Goal: Complete application form: Complete application form

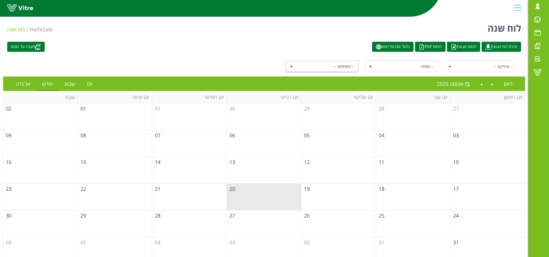
click at [312, 65] on span "-- משתמש --" at bounding box center [327, 66] width 62 height 10
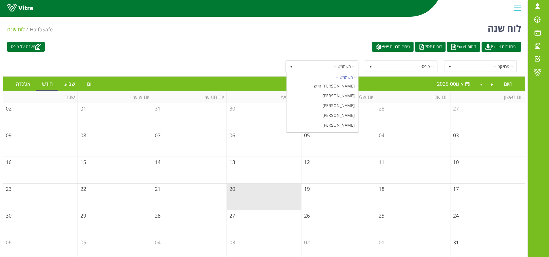
click at [219, 34] on div "לוח שנה HaifaSafe לוח שנה" at bounding box center [264, 26] width 528 height 24
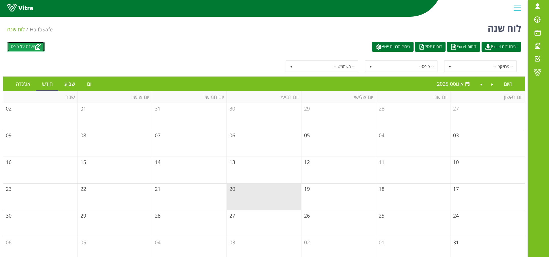
click at [26, 50] on link "מענה על טופס" at bounding box center [25, 47] width 37 height 10
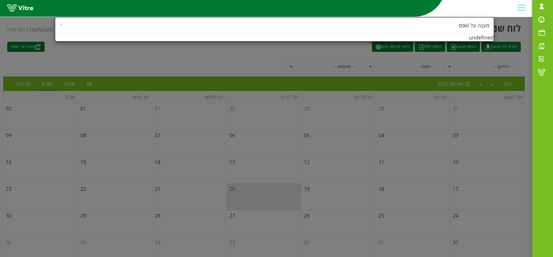
click at [476, 35] on "× מענה על טופס undefined" at bounding box center [274, 29] width 439 height 24
click at [475, 27] on h4 "מענה על טופס" at bounding box center [275, 25] width 430 height 7
click at [372, 86] on div "× מענה על טופס undefined" at bounding box center [276, 128] width 553 height 257
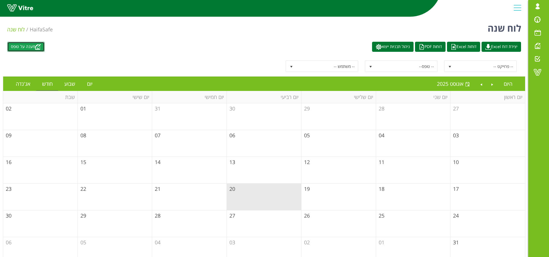
click at [25, 43] on link "מענה על טופס" at bounding box center [25, 47] width 37 height 10
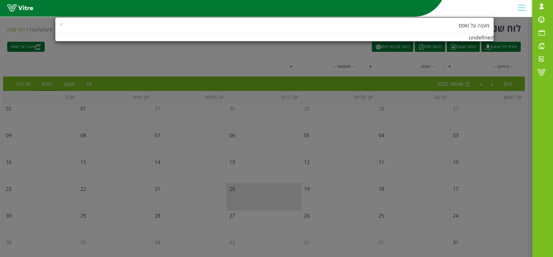
click at [256, 25] on h4 "מענה על טופס" at bounding box center [275, 25] width 430 height 7
click at [275, 39] on "× מענה על טופס undefined" at bounding box center [274, 29] width 439 height 24
click at [248, 58] on div "× מענה על טופס undefined" at bounding box center [276, 128] width 553 height 257
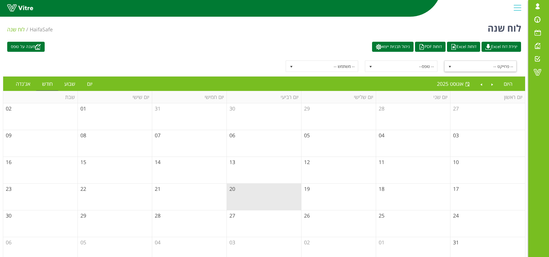
click at [486, 68] on span "-- פרוייקט --" at bounding box center [486, 66] width 62 height 10
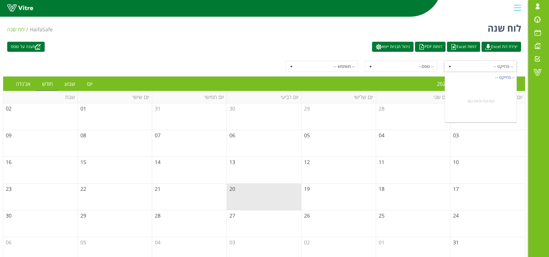
click at [486, 68] on span "-- פרוייקט --" at bounding box center [486, 66] width 62 height 10
click at [401, 60] on div "-- פרוייקט -- -- טופס-- -- משתמש --" at bounding box center [264, 66] width 522 height 20
click at [403, 64] on span "-- טופס--" at bounding box center [406, 66] width 62 height 10
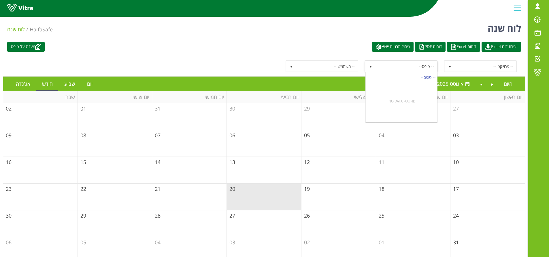
click at [405, 100] on div "No data found." at bounding box center [401, 101] width 71 height 40
click at [345, 67] on span "-- משתמש --" at bounding box center [327, 66] width 62 height 10
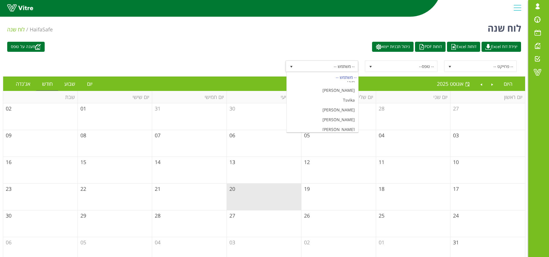
scroll to position [2722, 0]
click at [313, 39] on div "מענה על טופס יצירת דוח Excel דוחות Excel דוחות PDF ניהול תבניות ייצוא -- פרוייק…" at bounding box center [264, 153] width 528 height 228
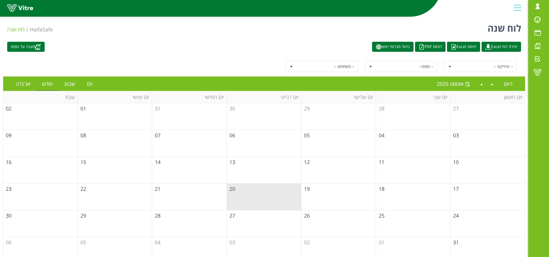
click at [280, 211] on td "27" at bounding box center [264, 224] width 75 height 27
click at [273, 200] on td "20" at bounding box center [264, 197] width 75 height 27
click at [259, 196] on td "20" at bounding box center [264, 197] width 75 height 27
click at [230, 188] on td "20" at bounding box center [264, 197] width 75 height 27
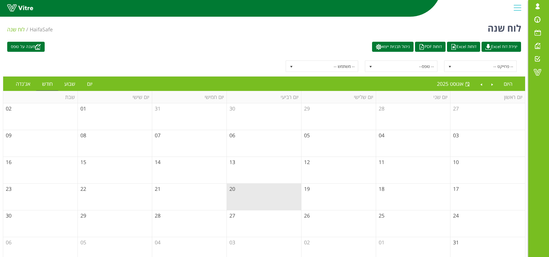
click at [254, 192] on td "20" at bounding box center [264, 197] width 75 height 27
click at [456, 86] on span "אוגוסט 2025" at bounding box center [450, 83] width 26 height 7
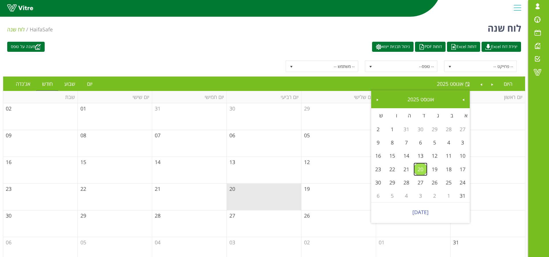
click at [422, 171] on link "20" at bounding box center [420, 169] width 14 height 13
click at [420, 170] on link "20" at bounding box center [420, 169] width 14 height 13
click at [298, 194] on td "20" at bounding box center [264, 197] width 75 height 27
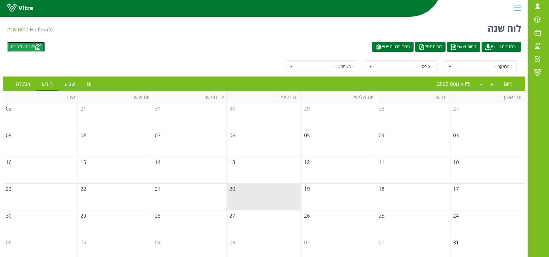
click at [30, 48] on link "מענה על טופס" at bounding box center [25, 47] width 37 height 10
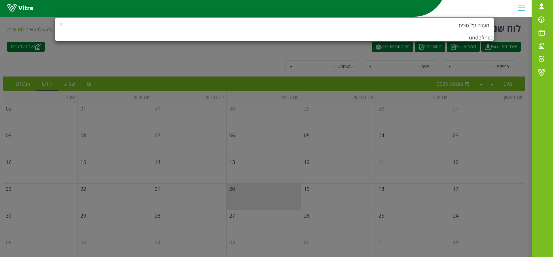
drag, startPoint x: 459, startPoint y: 37, endPoint x: 471, endPoint y: 33, distance: 11.8
click at [464, 35] on "× מענה על טופס undefined" at bounding box center [274, 29] width 439 height 24
click at [474, 26] on h4 "מענה על טופס" at bounding box center [275, 25] width 430 height 7
drag, startPoint x: 476, startPoint y: 24, endPoint x: 481, endPoint y: 35, distance: 12.0
click at [479, 30] on div "× מענה על טופס" at bounding box center [274, 26] width 438 height 16
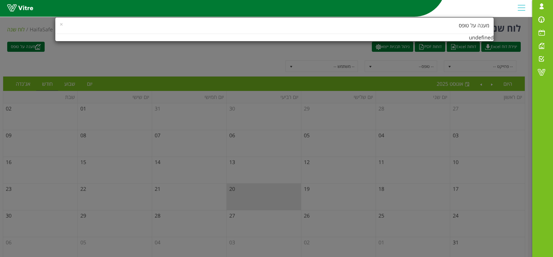
click at [481, 35] on "× מענה על טופס undefined" at bounding box center [274, 29] width 439 height 24
click at [481, 36] on "× מענה על טופס undefined" at bounding box center [274, 29] width 439 height 24
click at [481, 37] on "× מענה על טופס undefined" at bounding box center [274, 29] width 439 height 24
click at [476, 26] on h4 "מענה על טופס" at bounding box center [275, 25] width 430 height 7
click at [548, 93] on div "× מענה על טופס undefined" at bounding box center [276, 128] width 553 height 257
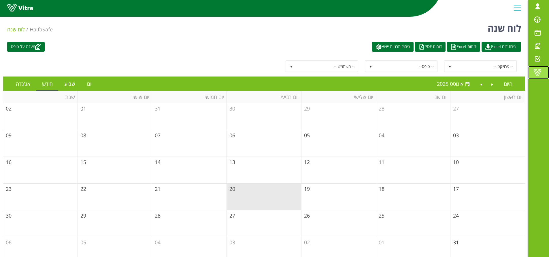
click at [538, 72] on span at bounding box center [537, 72] width 14 height 7
click at [540, 46] on span at bounding box center [537, 45] width 14 height 7
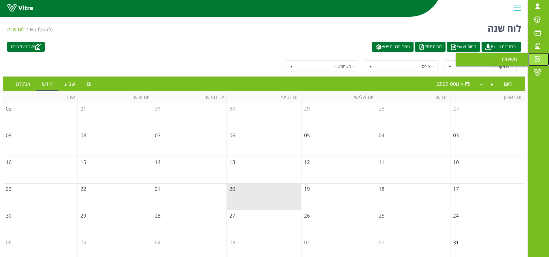
click at [534, 57] on span at bounding box center [537, 59] width 14 height 7
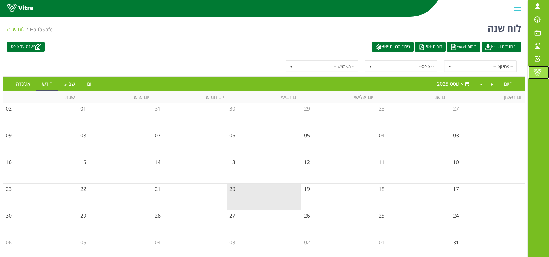
click at [539, 70] on span at bounding box center [537, 72] width 14 height 7
click at [19, 50] on link "מענה על טופס" at bounding box center [25, 47] width 37 height 10
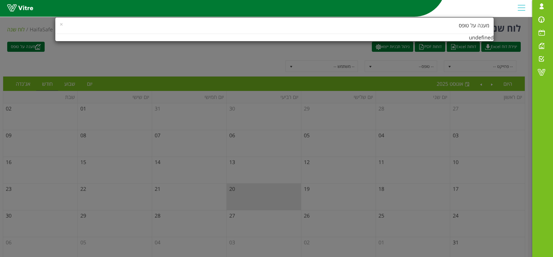
click at [425, 25] on h4 "מענה על טופס" at bounding box center [275, 25] width 430 height 7
drag, startPoint x: 482, startPoint y: 29, endPoint x: 483, endPoint y: 34, distance: 5.4
click at [483, 34] on "× מענה על טופס undefined" at bounding box center [274, 29] width 439 height 24
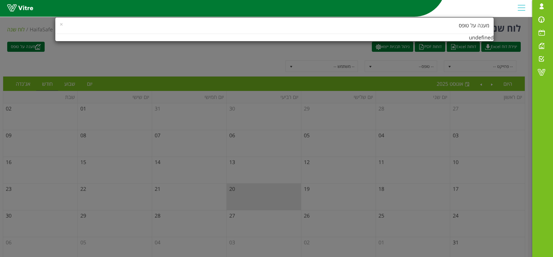
click at [486, 29] on h4 "מענה על טופס" at bounding box center [275, 25] width 430 height 7
click at [482, 31] on div "× מענה על טופס" at bounding box center [274, 26] width 438 height 16
click at [175, 56] on div "× מענה על טופס undefined" at bounding box center [276, 128] width 553 height 257
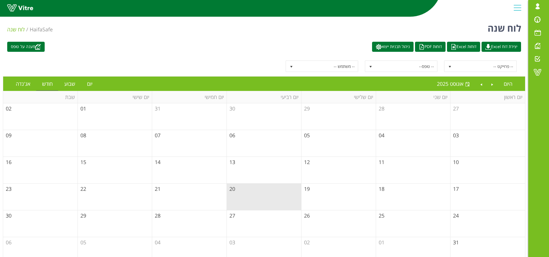
click at [31, 27] on span "HaifaSafe" at bounding box center [41, 29] width 23 height 7
click at [17, 4] on link at bounding box center [28, 9] width 43 height 11
click at [97, 42] on div "מענה על טופס יצירת דוח Excel דוחות Excel דוחות PDF ניהול תבניות ייצוא" at bounding box center [264, 47] width 522 height 10
drag, startPoint x: 321, startPoint y: 179, endPoint x: 327, endPoint y: 190, distance: 12.2
click at [322, 181] on td "12" at bounding box center [338, 170] width 75 height 27
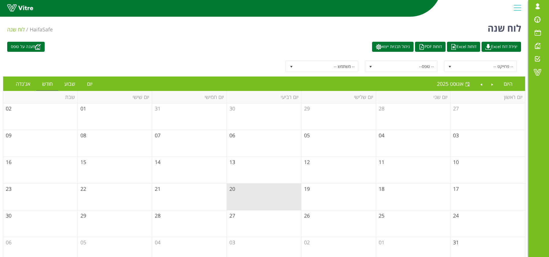
click at [327, 190] on td "19" at bounding box center [338, 197] width 75 height 27
drag, startPoint x: 334, startPoint y: 175, endPoint x: 356, endPoint y: 151, distance: 32.4
click at [334, 175] on td "12" at bounding box center [338, 170] width 75 height 27
drag, startPoint x: 361, startPoint y: 145, endPoint x: 433, endPoint y: 110, distance: 80.1
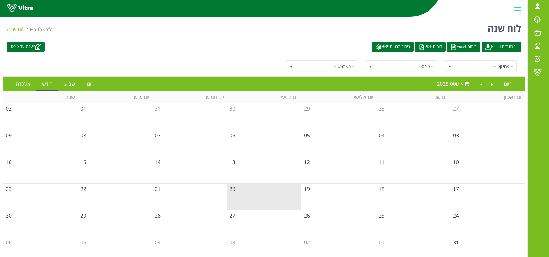
click at [380, 138] on tr "03 04 05 06 07 08 09" at bounding box center [264, 143] width 522 height 27
click at [444, 88] on link "אוגוסט 2025 אוגוסט 2025" at bounding box center [453, 83] width 33 height 13
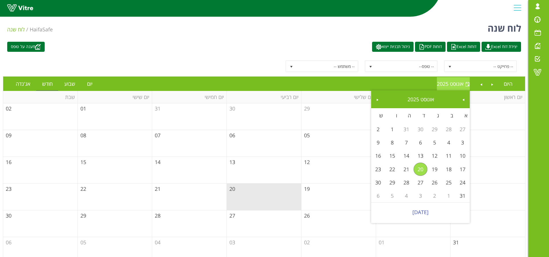
click at [443, 83] on span "אוגוסט 2025" at bounding box center [450, 83] width 26 height 7
click at [448, 80] on link "אוגוסט 2025 אוגוסט 2025" at bounding box center [453, 83] width 33 height 13
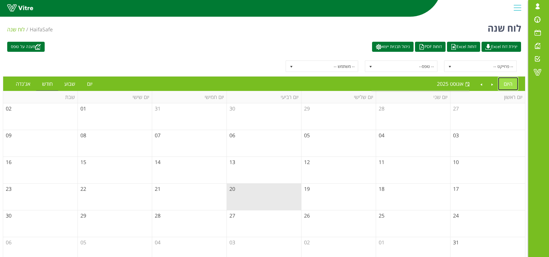
click at [510, 79] on link "היום" at bounding box center [508, 83] width 20 height 13
click at [507, 83] on link "היום" at bounding box center [508, 83] width 20 height 13
click at [35, 48] on link "מענה על טופס" at bounding box center [25, 47] width 37 height 10
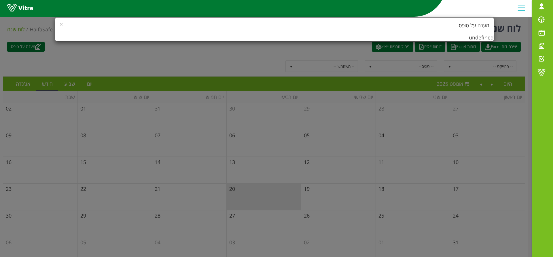
click at [293, 39] on "× מענה על טופס undefined" at bounding box center [274, 29] width 439 height 24
click at [307, 32] on div "× מענה על טופס" at bounding box center [274, 26] width 438 height 16
click at [311, 56] on div "× מענה על טופס undefined" at bounding box center [276, 128] width 553 height 257
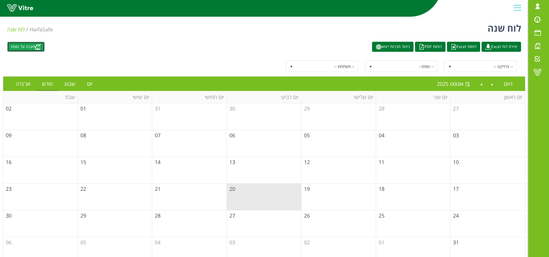
click at [29, 46] on link "מענה על טופס" at bounding box center [25, 47] width 37 height 10
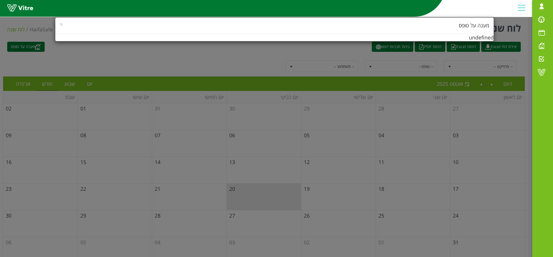
click at [143, 56] on div "× מענה על טופס undefined" at bounding box center [276, 128] width 553 height 257
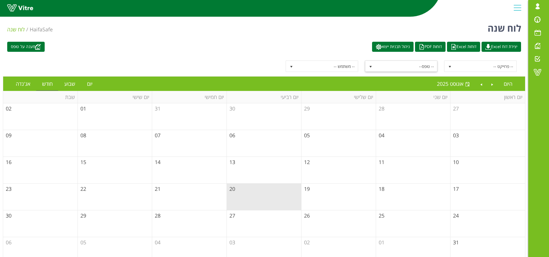
click at [395, 67] on span "-- טופס--" at bounding box center [406, 66] width 62 height 10
click at [398, 75] on div "-- טופס--" at bounding box center [401, 77] width 71 height 8
click at [460, 61] on span "-- פרוייקט --" at bounding box center [486, 66] width 62 height 10
click at [464, 77] on div "-- פרוייקט --" at bounding box center [480, 77] width 71 height 8
click at [464, 77] on li "אוגוסט 2025 אוגוסט 2025" at bounding box center [453, 84] width 33 height 14
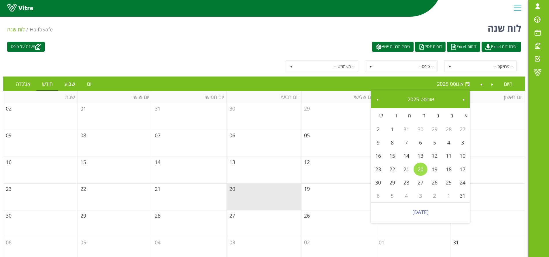
click at [419, 169] on link "20" at bounding box center [420, 169] width 14 height 13
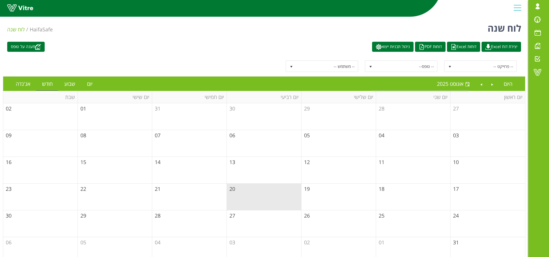
click at [216, 17] on div "kablanar@haifagroup.onmicrosoft.com התראות והודעות לוח בקרה לוח שנה מענה על טופ…" at bounding box center [264, 8] width 528 height 17
click at [17, 48] on link "מענה על טופס" at bounding box center [25, 47] width 37 height 10
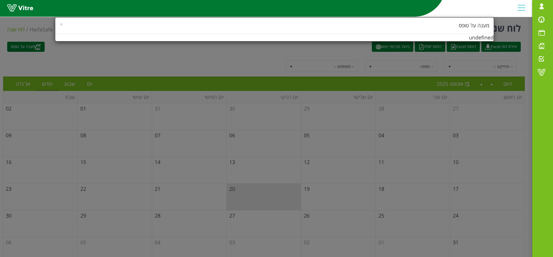
click at [264, 50] on div "× מענה על טופס undefined" at bounding box center [276, 128] width 553 height 257
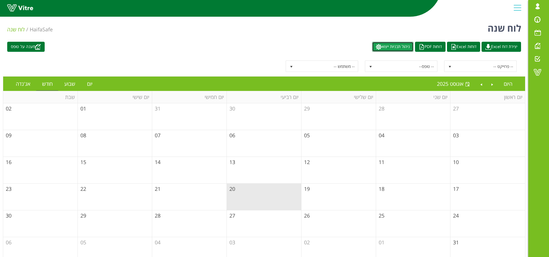
click at [383, 50] on link "ניהול תבניות ייצוא" at bounding box center [392, 47] width 41 height 10
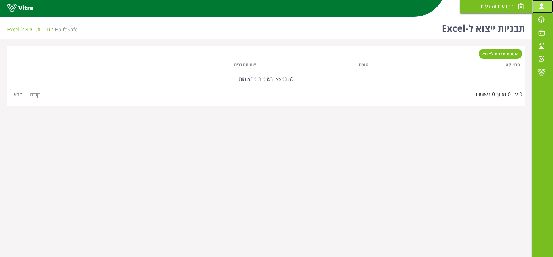
click at [542, 9] on span at bounding box center [541, 6] width 14 height 7
click at [545, 19] on span at bounding box center [541, 19] width 14 height 7
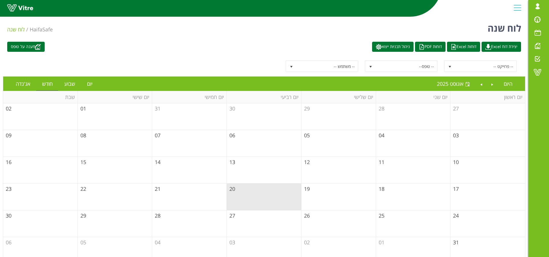
scroll to position [10, 0]
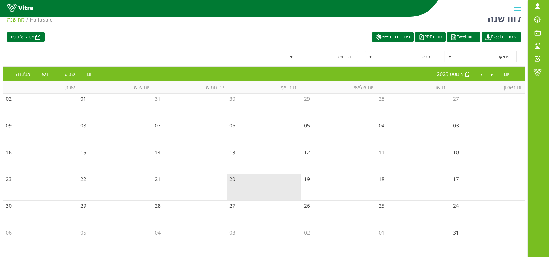
click at [283, 187] on td "20" at bounding box center [264, 187] width 75 height 27
click at [519, 5] on div at bounding box center [517, 8] width 13 height 16
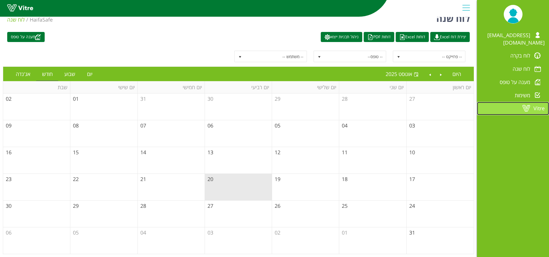
click at [525, 102] on link "Vitre" at bounding box center [513, 108] width 72 height 13
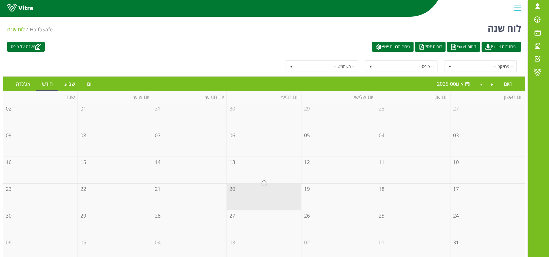
scroll to position [10, 0]
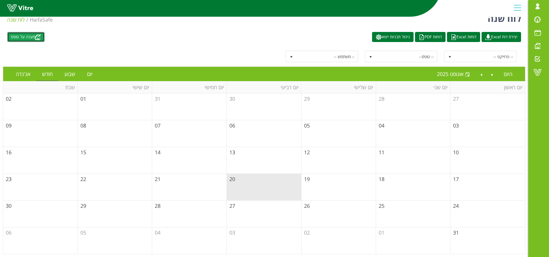
click at [32, 38] on link "מענה על טופס" at bounding box center [25, 37] width 37 height 10
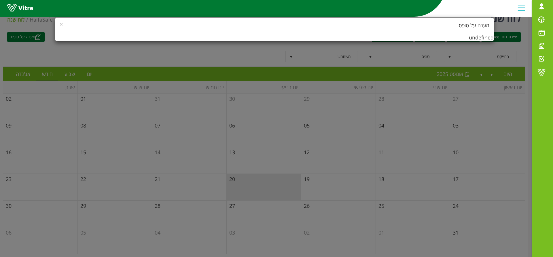
click at [469, 33] on div "× מענה על טופס" at bounding box center [274, 26] width 438 height 16
click at [471, 29] on div "× מענה על טופס" at bounding box center [274, 26] width 438 height 16
click at [473, 26] on h4 "מענה על טופס" at bounding box center [275, 25] width 430 height 7
click at [486, 48] on div "× מענה על טופס undefined" at bounding box center [276, 128] width 553 height 257
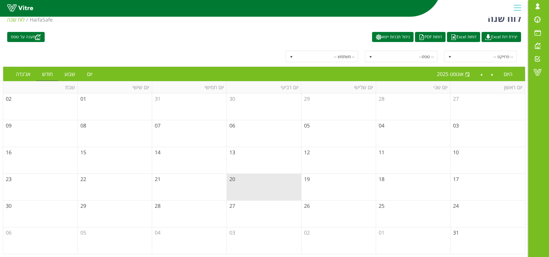
click at [478, 160] on td "10" at bounding box center [487, 160] width 75 height 27
click at [414, 162] on td "11" at bounding box center [413, 160] width 75 height 27
drag, startPoint x: 414, startPoint y: 162, endPoint x: 409, endPoint y: 162, distance: 5.2
click at [409, 162] on td "11" at bounding box center [413, 160] width 75 height 27
drag, startPoint x: 21, startPoint y: 105, endPoint x: 23, endPoint y: 83, distance: 21.7
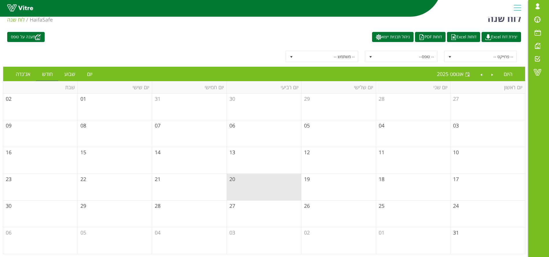
click at [21, 104] on td "02" at bounding box center [40, 107] width 75 height 27
click at [86, 42] on div "מענה על טופס יצירת דוח Excel דוחות Excel דוחות PDF ניהול תבניות ייצוא" at bounding box center [264, 37] width 522 height 10
click at [19, 6] on link at bounding box center [28, 9] width 43 height 11
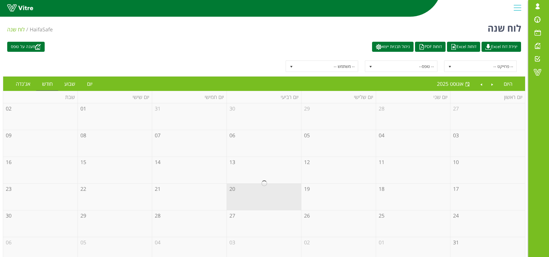
scroll to position [10, 0]
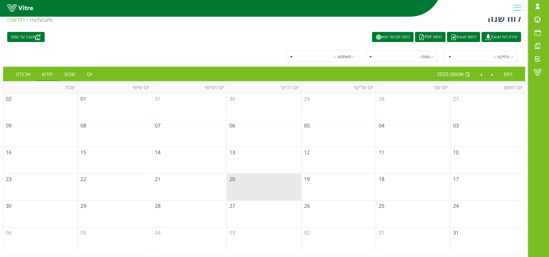
click at [61, 36] on div "מענה על טופס יצירת דוח Excel דוחות Excel דוחות PDF ניהול תבניות ייצוא" at bounding box center [264, 37] width 522 height 10
click at [33, 39] on link "מענה על טופס" at bounding box center [25, 37] width 37 height 10
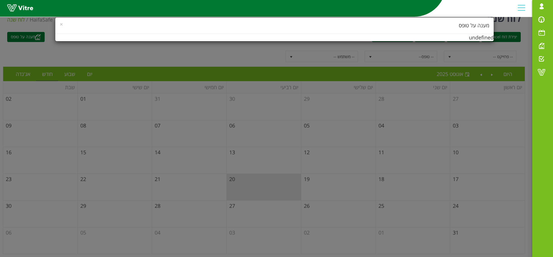
click at [400, 63] on div "× מענה על טופס undefined" at bounding box center [276, 128] width 553 height 257
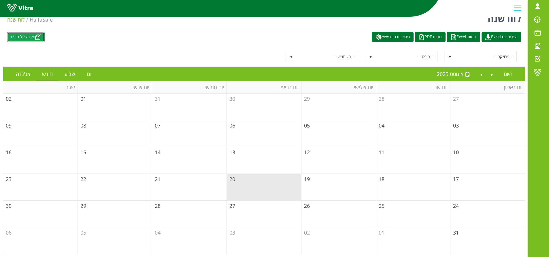
click at [30, 37] on link "מענה על טופס" at bounding box center [25, 37] width 37 height 10
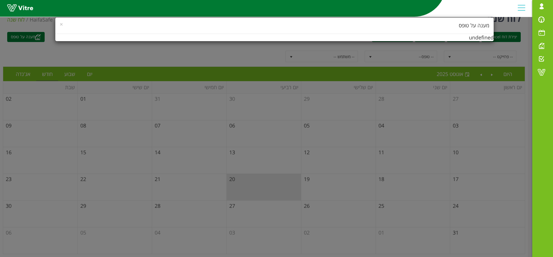
click at [476, 24] on h4 "מענה על טופס" at bounding box center [275, 25] width 430 height 7
drag, startPoint x: 476, startPoint y: 30, endPoint x: 476, endPoint y: 36, distance: 6.4
click at [476, 36] on "× מענה על טופס undefined" at bounding box center [274, 29] width 439 height 24
click at [472, 29] on h4 "מענה על טופס" at bounding box center [275, 25] width 430 height 7
click at [478, 36] on "× מענה על טופס undefined" at bounding box center [274, 29] width 439 height 24
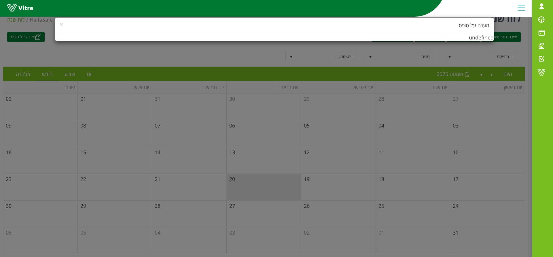
click at [185, 27] on h4 "מענה על טופס" at bounding box center [275, 25] width 430 height 7
click at [101, 28] on h4 "מענה על טופס" at bounding box center [275, 25] width 430 height 7
click at [23, 38] on div "× מענה על טופס undefined" at bounding box center [276, 128] width 553 height 257
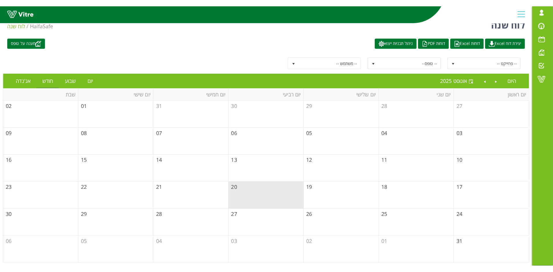
scroll to position [0, 0]
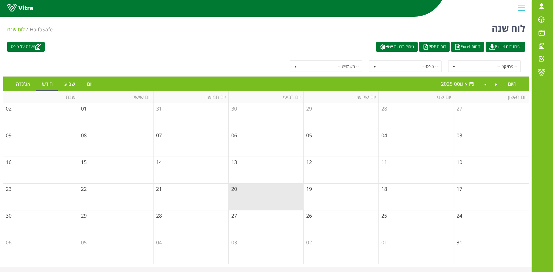
click at [269, 189] on td "20" at bounding box center [266, 197] width 75 height 27
drag, startPoint x: 248, startPoint y: 58, endPoint x: 137, endPoint y: 60, distance: 111.2
click at [243, 58] on div "-- פרוייקט -- -- טופס-- -- משתמש --" at bounding box center [266, 66] width 527 height 20
click at [36, 46] on link "מענה על טופס" at bounding box center [25, 47] width 37 height 10
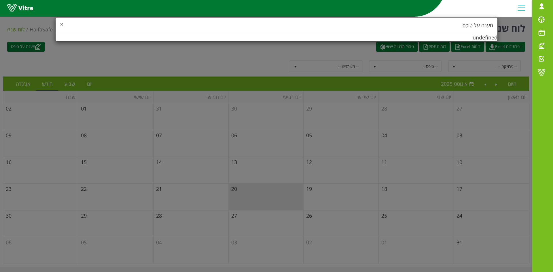
click at [62, 25] on span "×" at bounding box center [61, 24] width 3 height 8
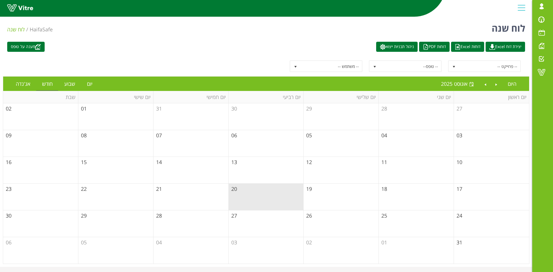
click at [200, 52] on div "מענה על טופס יצירת דוח Excel דוחות Excel דוחות PDF ניהול תבניות ייצוא" at bounding box center [266, 47] width 527 height 10
